Goal: Navigation & Orientation: Find specific page/section

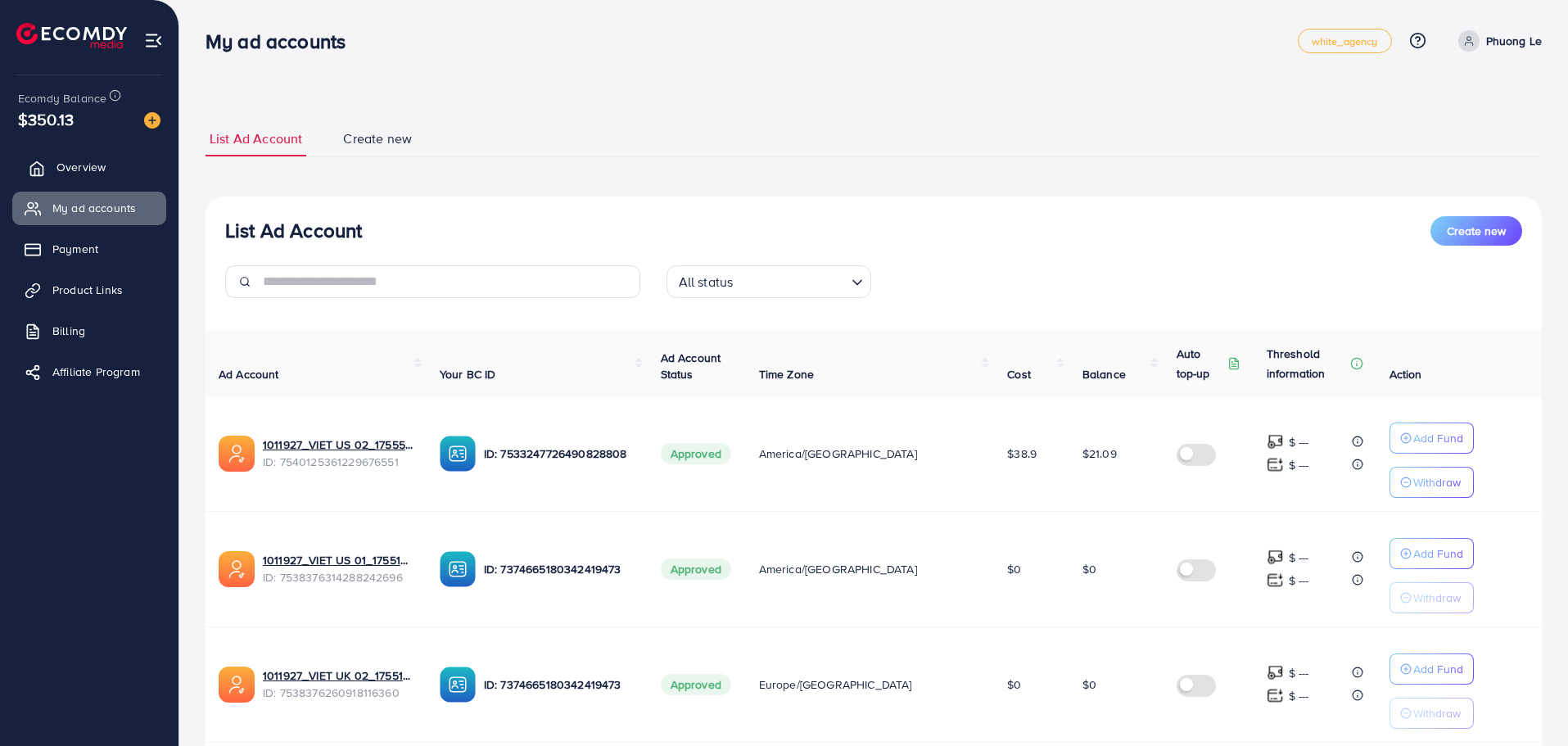
click at [110, 139] on div "Ecomdy Balance $350.13" at bounding box center [89, 109] width 152 height 69
click at [81, 180] on link "Overview" at bounding box center [89, 167] width 154 height 32
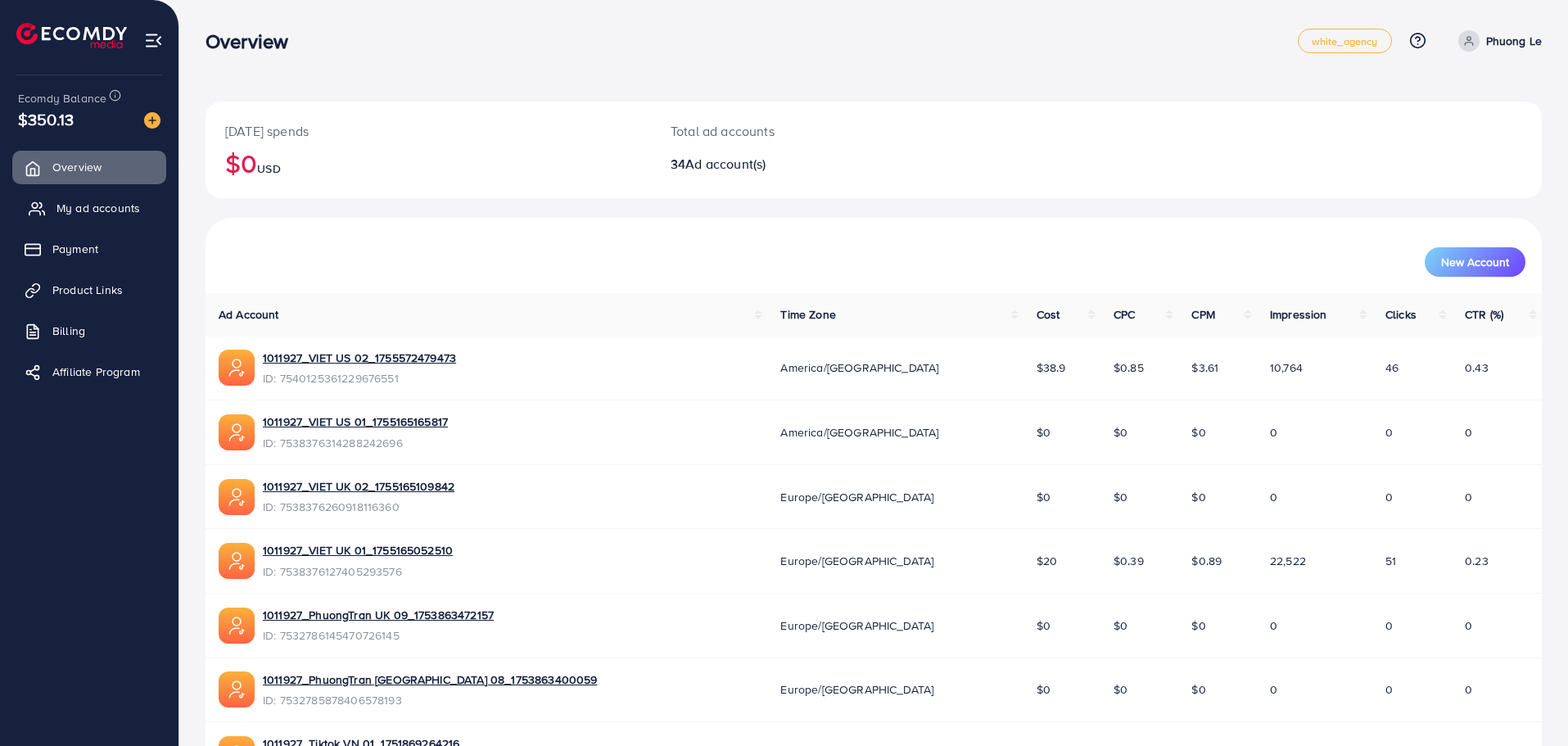
click at [110, 207] on span "My ad accounts" at bounding box center [98, 208] width 83 height 17
